Goal: Find specific page/section: Find specific page/section

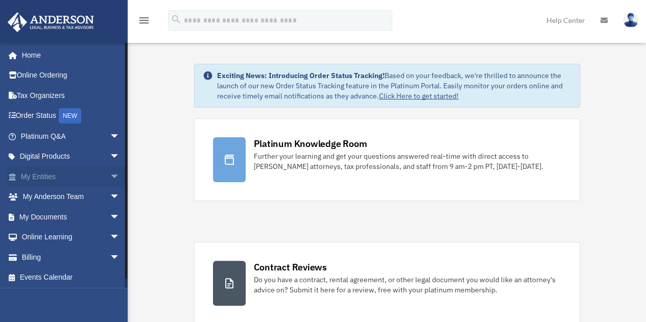
scroll to position [2, 0]
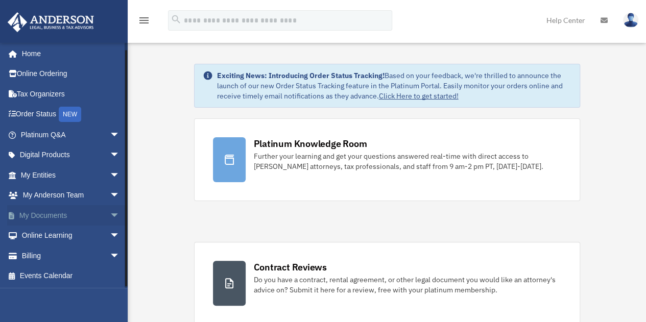
click at [56, 215] on link "My Documents arrow_drop_down" at bounding box center [71, 215] width 128 height 20
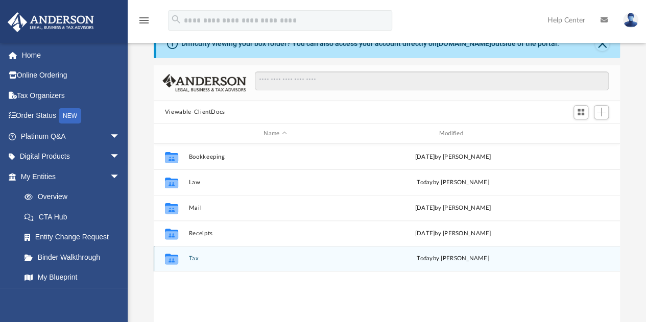
scroll to position [29, 0]
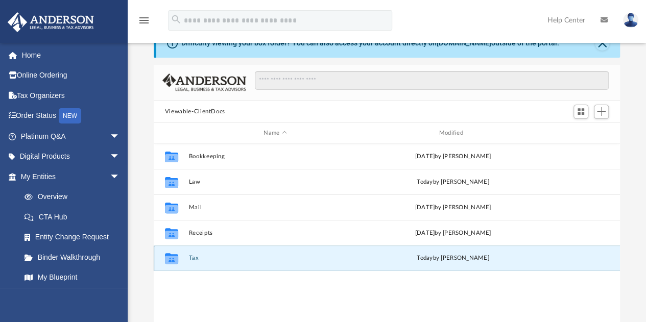
click at [193, 257] on button "Tax" at bounding box center [274, 258] width 173 height 7
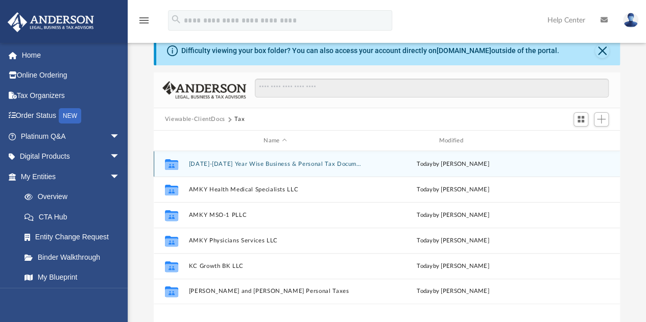
scroll to position [17, 0]
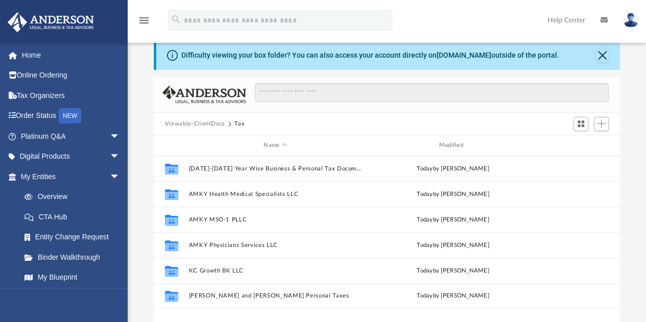
click at [213, 124] on button "Viewable-ClientDocs" at bounding box center [195, 124] width 60 height 9
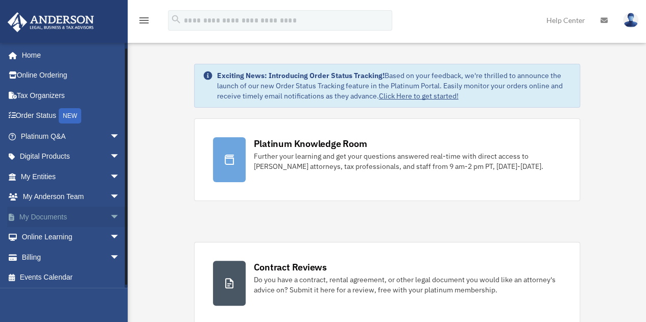
scroll to position [2, 0]
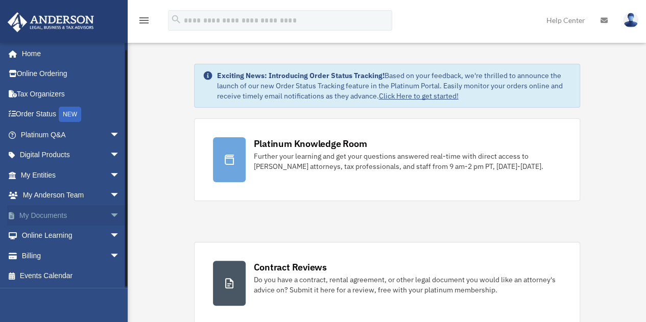
click at [54, 220] on link "My Documents arrow_drop_down" at bounding box center [71, 215] width 128 height 20
click at [29, 216] on link "My Documents arrow_drop_down" at bounding box center [71, 215] width 128 height 20
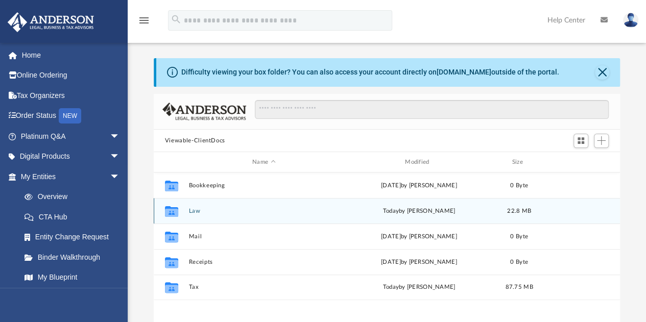
scroll to position [224, 459]
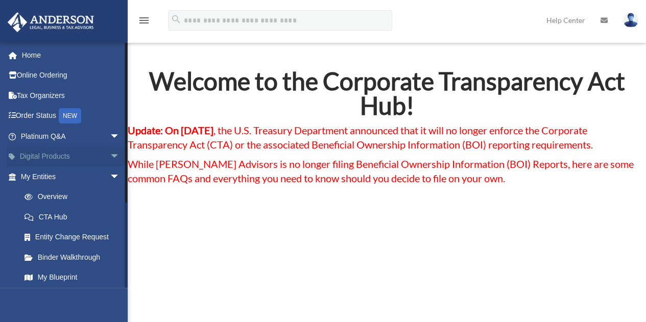
click at [61, 154] on link "Digital Products arrow_drop_down" at bounding box center [71, 157] width 128 height 20
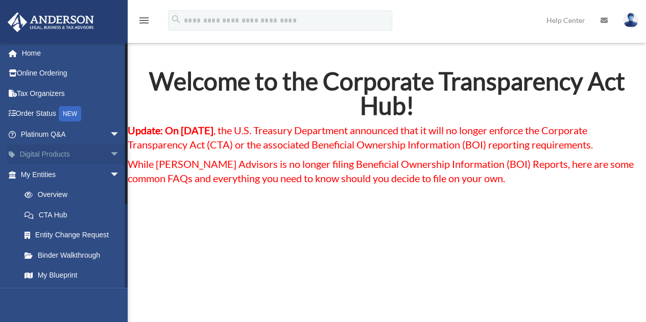
scroll to position [3, 0]
click at [45, 153] on link "Digital Products arrow_drop_down" at bounding box center [71, 154] width 128 height 20
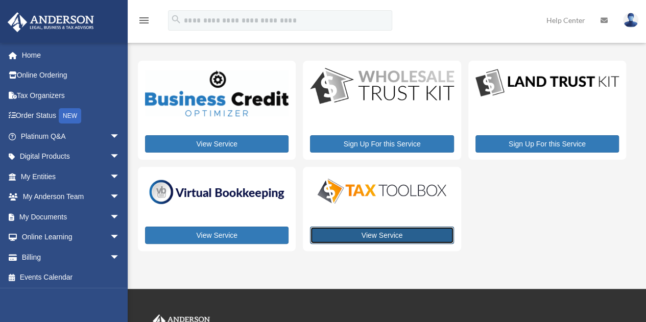
click at [382, 235] on link "View Service" at bounding box center [382, 235] width 144 height 17
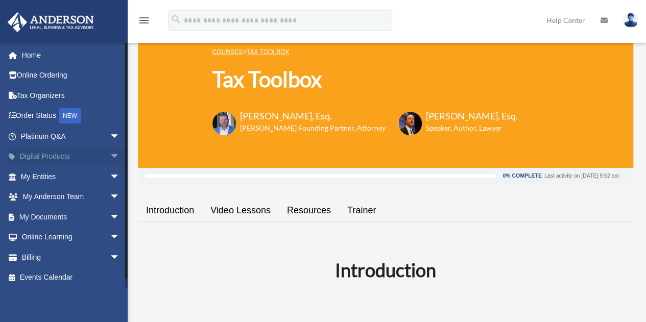
scroll to position [2, 0]
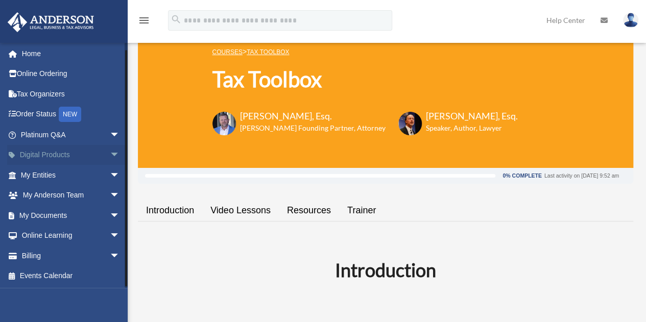
click at [51, 150] on link "Digital Products arrow_drop_down" at bounding box center [71, 155] width 128 height 20
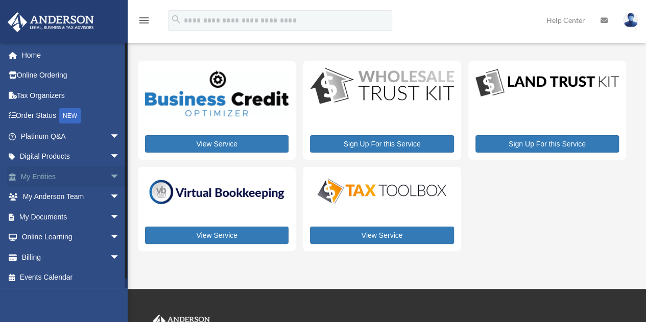
click at [49, 178] on link "My Entities arrow_drop_down" at bounding box center [71, 177] width 128 height 20
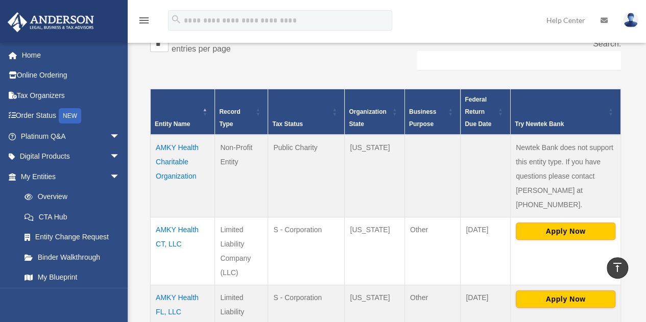
scroll to position [156, 0]
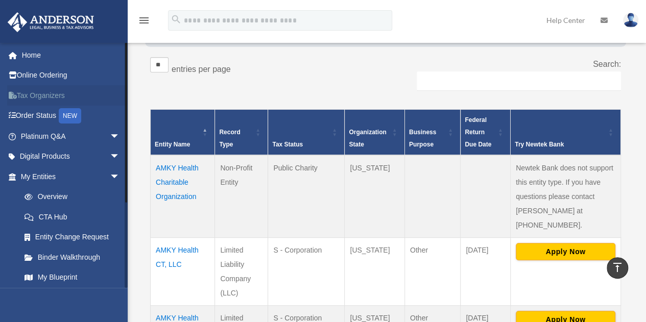
click at [41, 93] on link "Tax Organizers" at bounding box center [71, 95] width 128 height 20
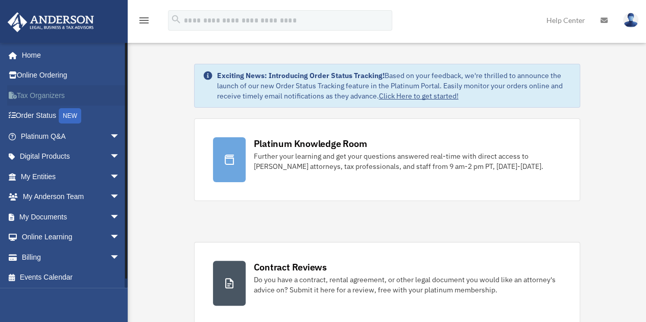
click at [34, 94] on link "Tax Organizers" at bounding box center [71, 95] width 128 height 20
